Goal: Book appointment/travel/reservation

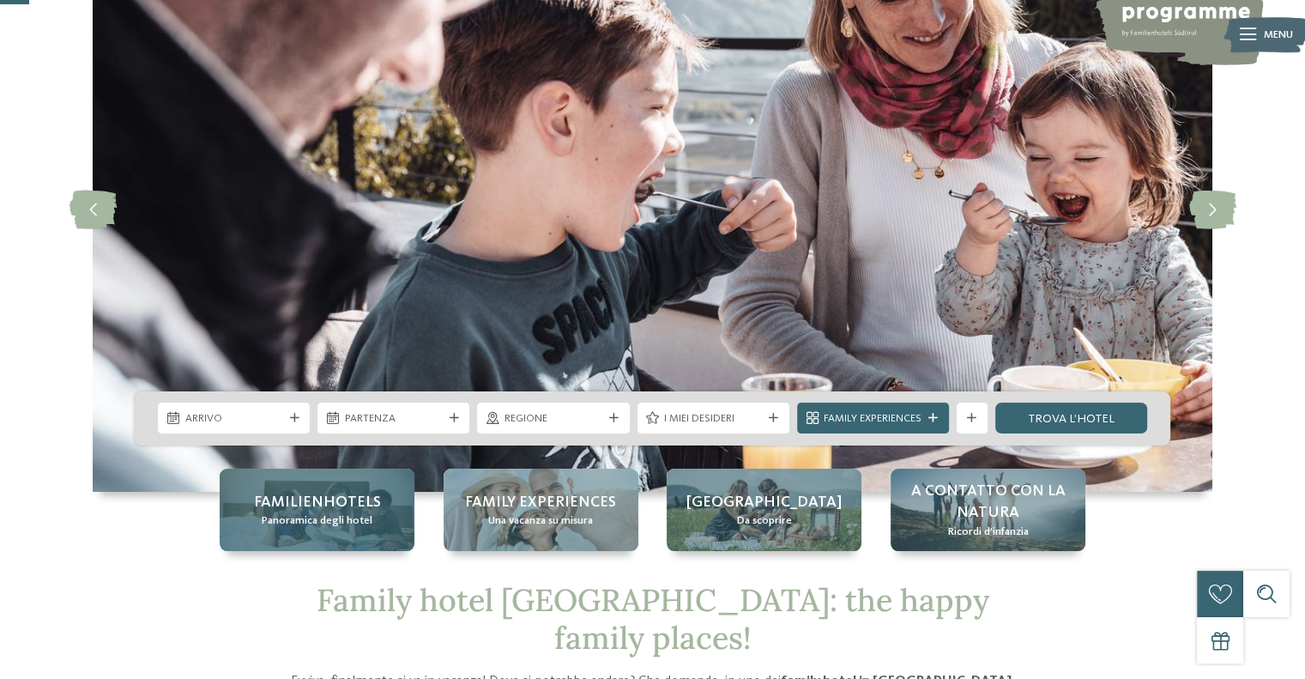
click at [358, 507] on span "Familienhotels" at bounding box center [317, 502] width 127 height 21
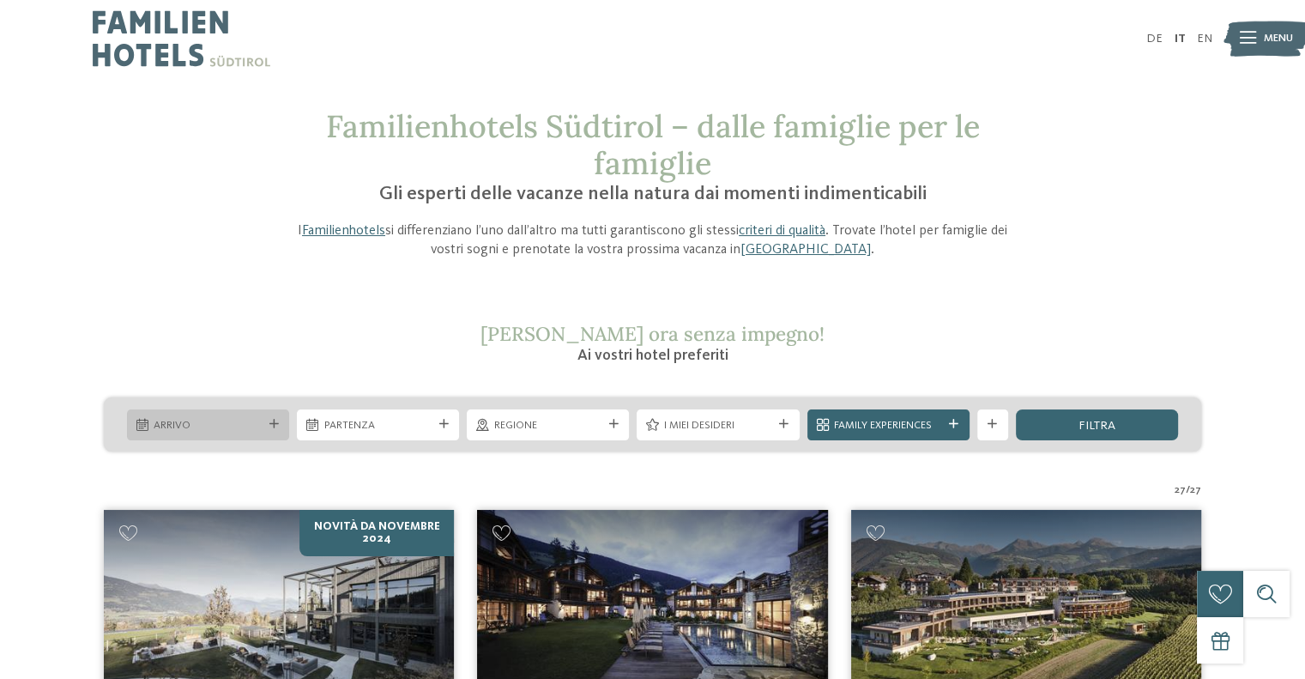
click at [212, 433] on div "Arrivo" at bounding box center [208, 424] width 162 height 31
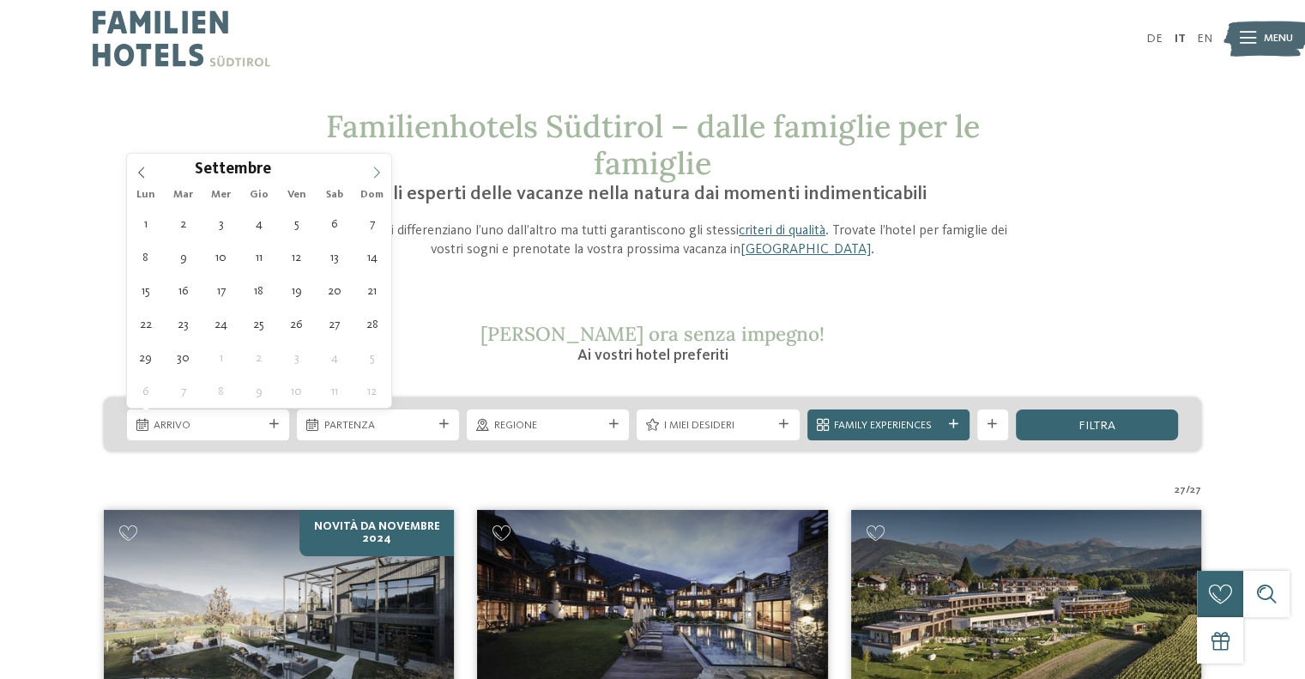
click at [378, 166] on icon at bounding box center [377, 172] width 12 height 12
type div "11.10.2025"
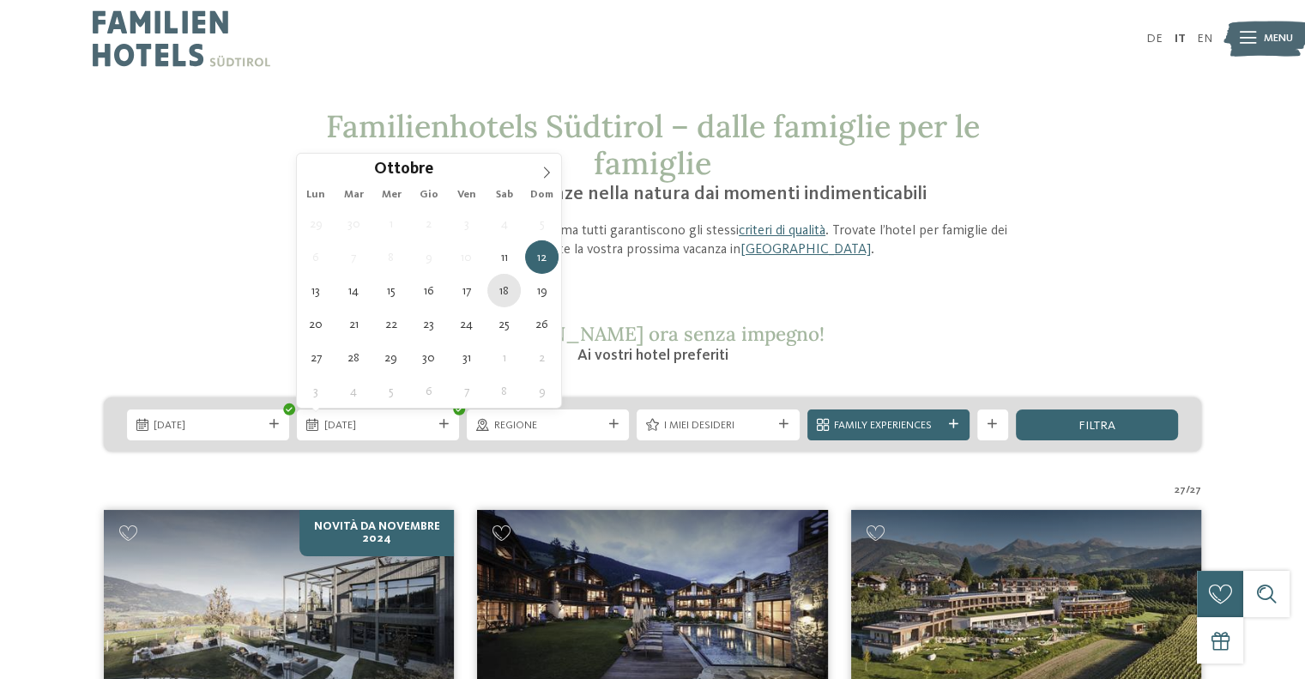
type div "18.10.2025"
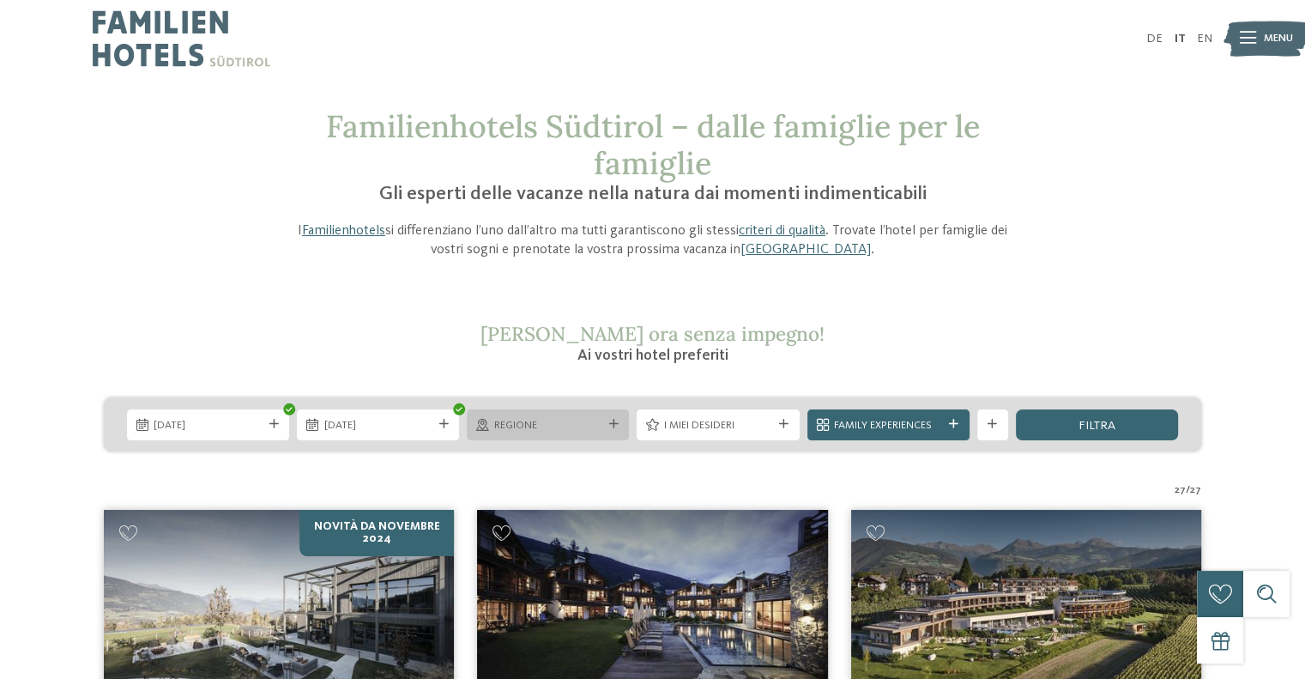
click at [560, 434] on div "Regione" at bounding box center [548, 424] width 162 height 31
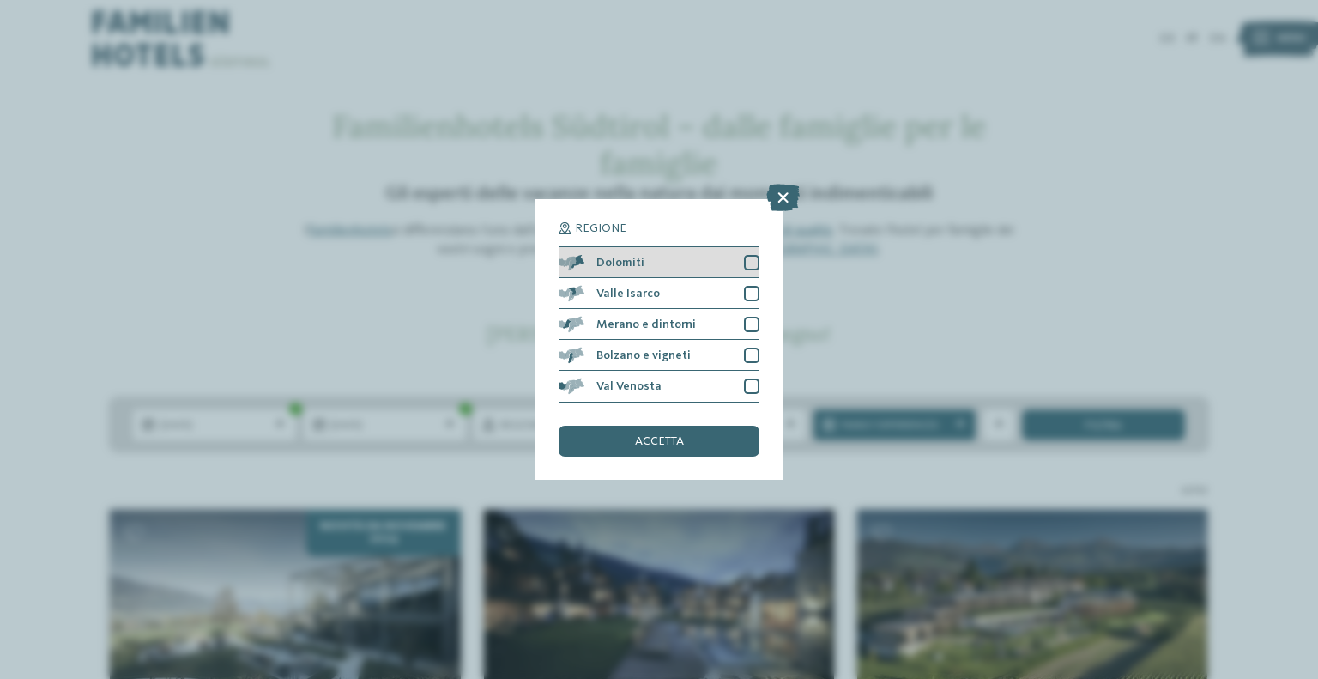
click at [667, 254] on div "Dolomiti" at bounding box center [659, 262] width 201 height 31
click at [687, 432] on div "accetta" at bounding box center [659, 441] width 201 height 31
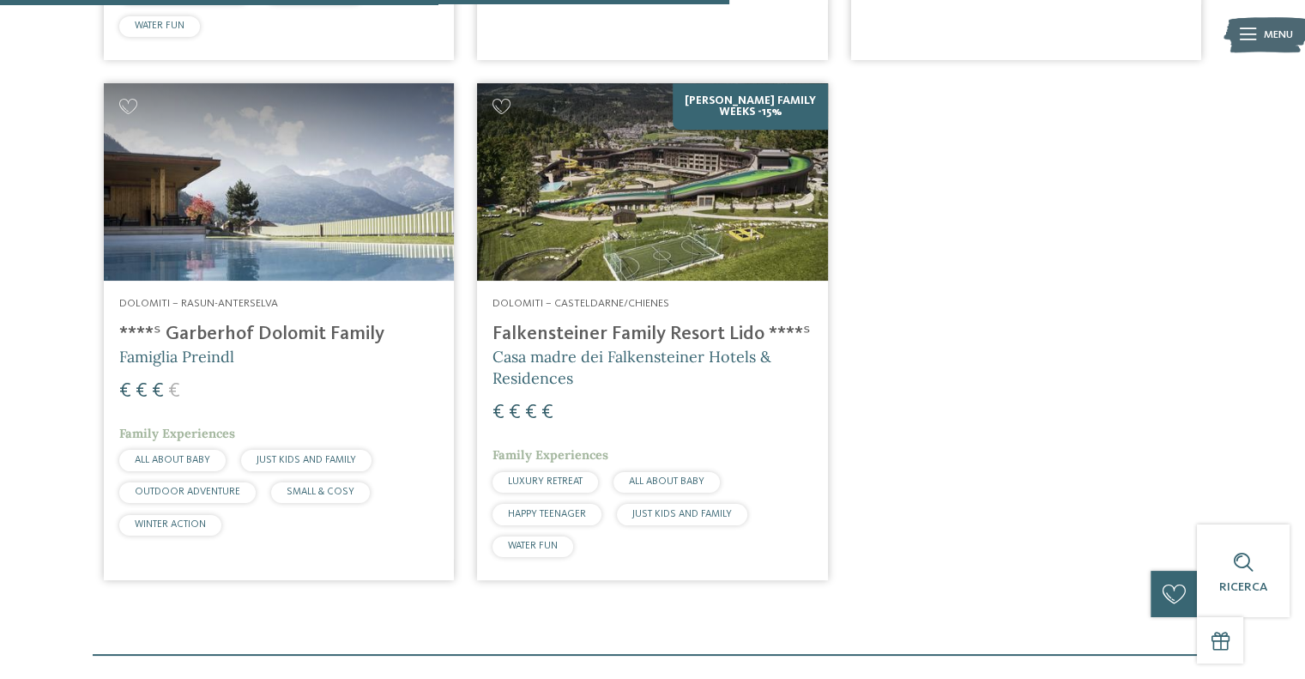
scroll to position [1047, 0]
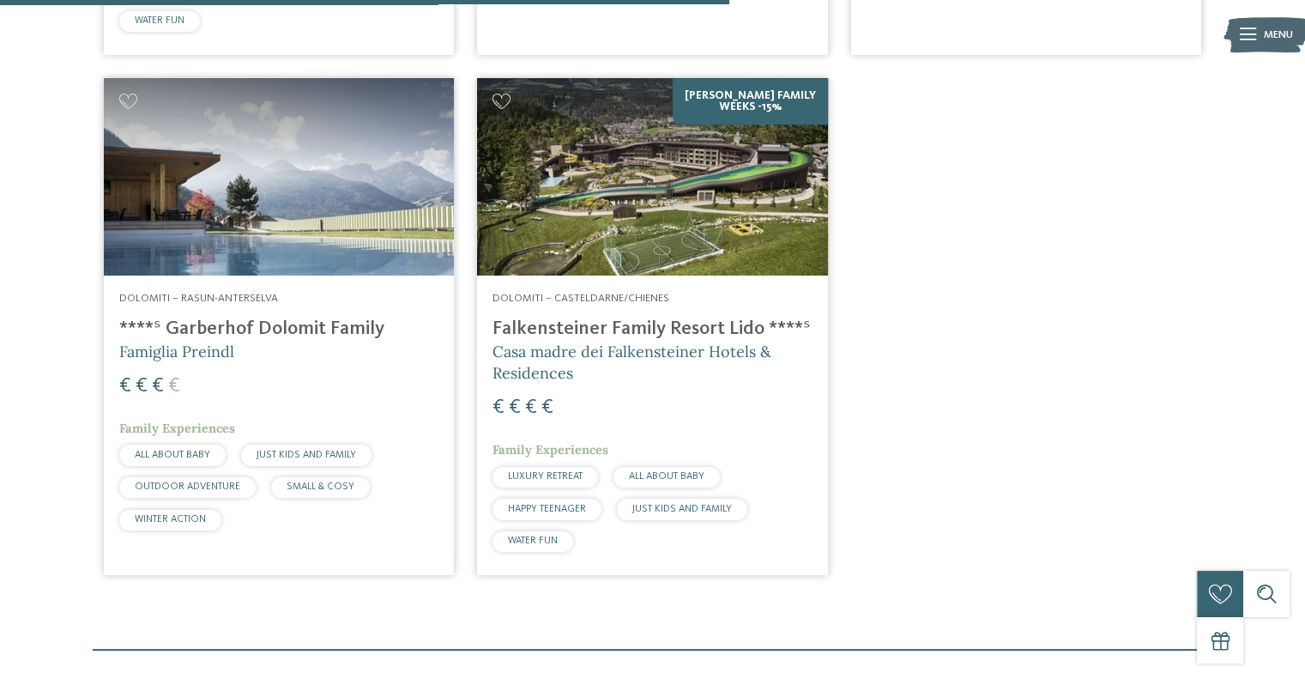
click at [281, 209] on img at bounding box center [279, 176] width 350 height 197
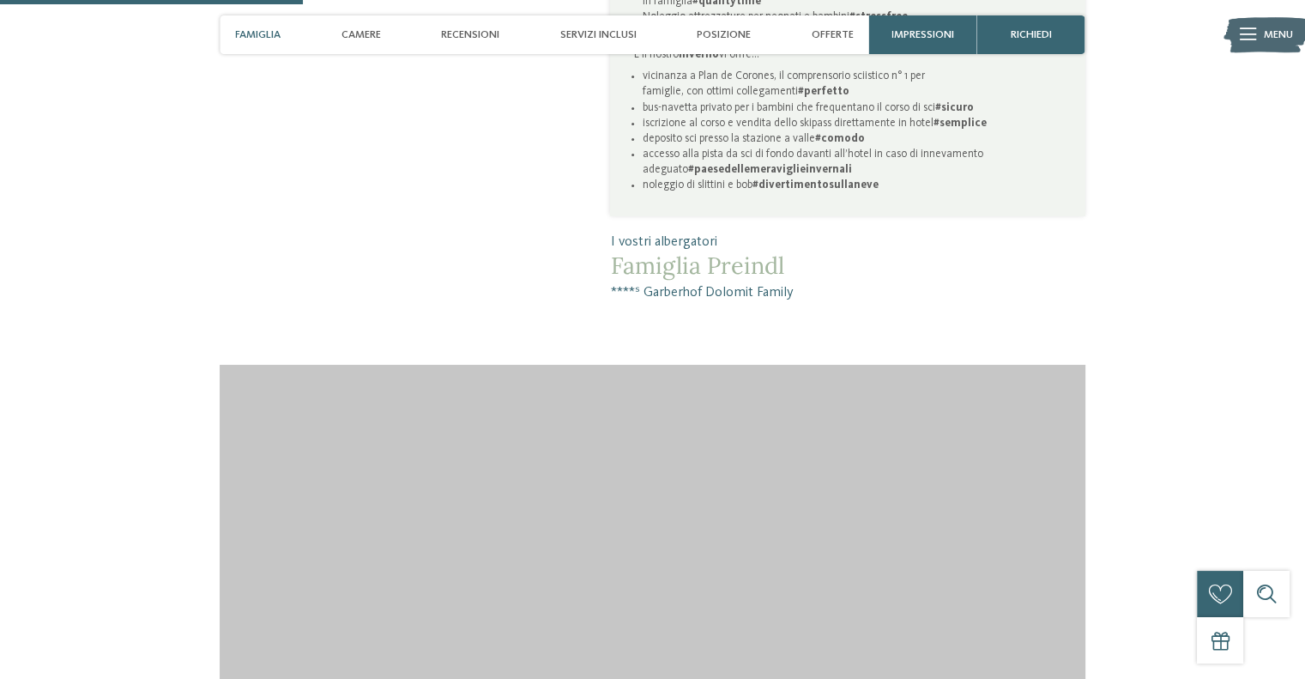
scroll to position [1413, 0]
